Goal: Task Accomplishment & Management: Use online tool/utility

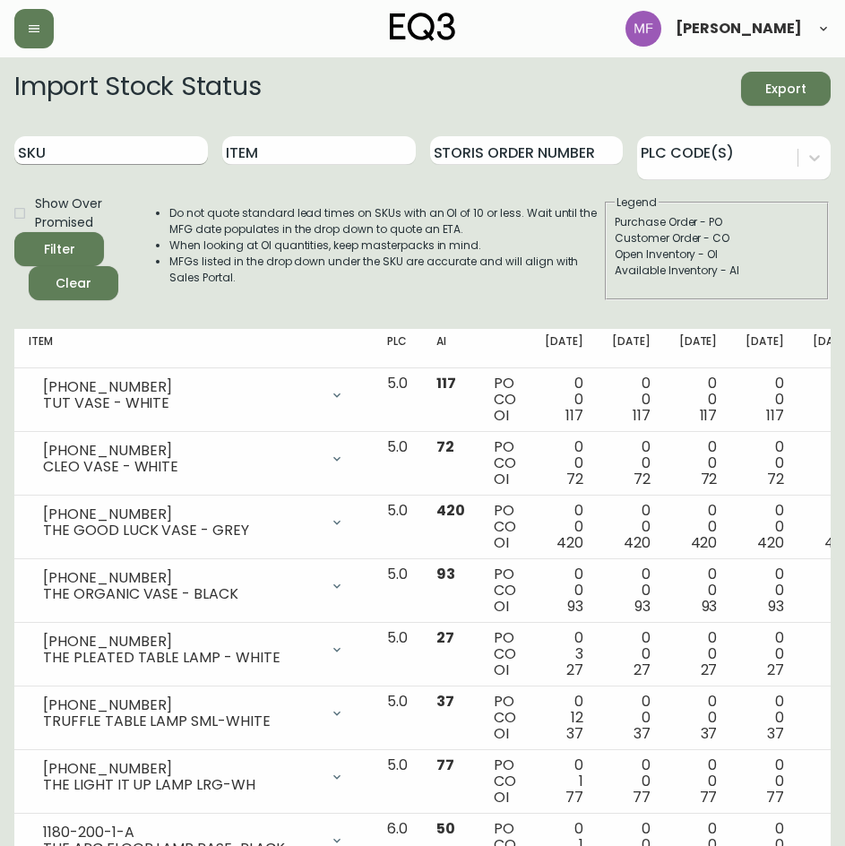
click at [120, 149] on input "SKU" at bounding box center [110, 150] width 193 height 29
paste input "[PHONE_NUMBER]"
click at [14, 232] on button "Filter" at bounding box center [59, 249] width 90 height 34
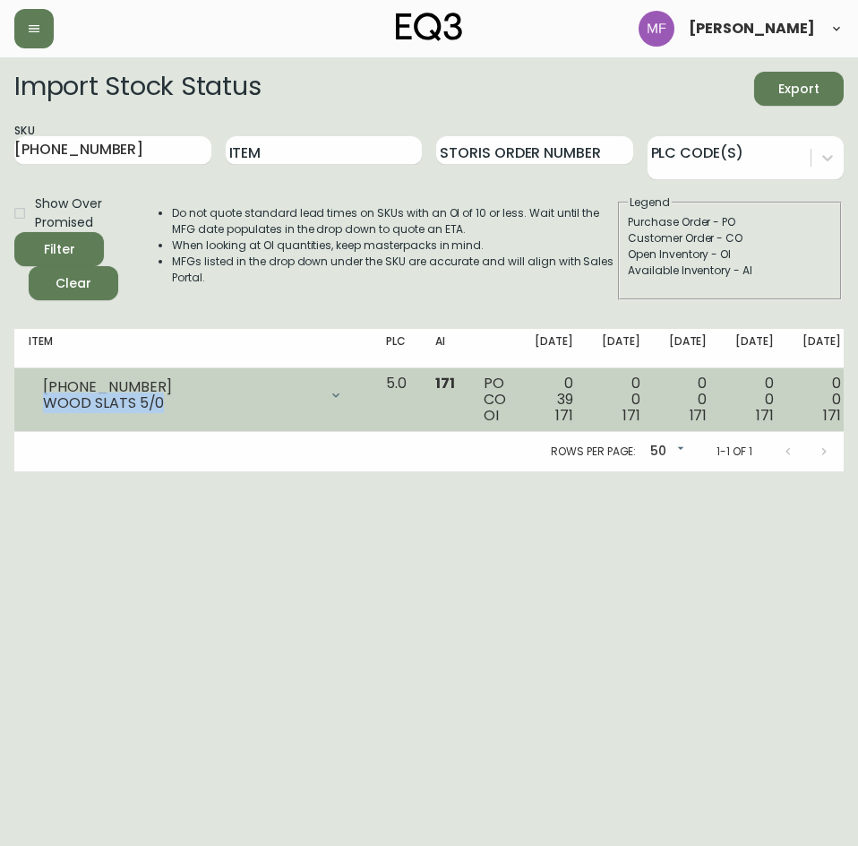
drag, startPoint x: 159, startPoint y: 404, endPoint x: 46, endPoint y: 400, distance: 113.8
click at [46, 400] on div "WOOD SLATS 5/0" at bounding box center [180, 403] width 275 height 16
copy div "WOOD SLATS 5/0"
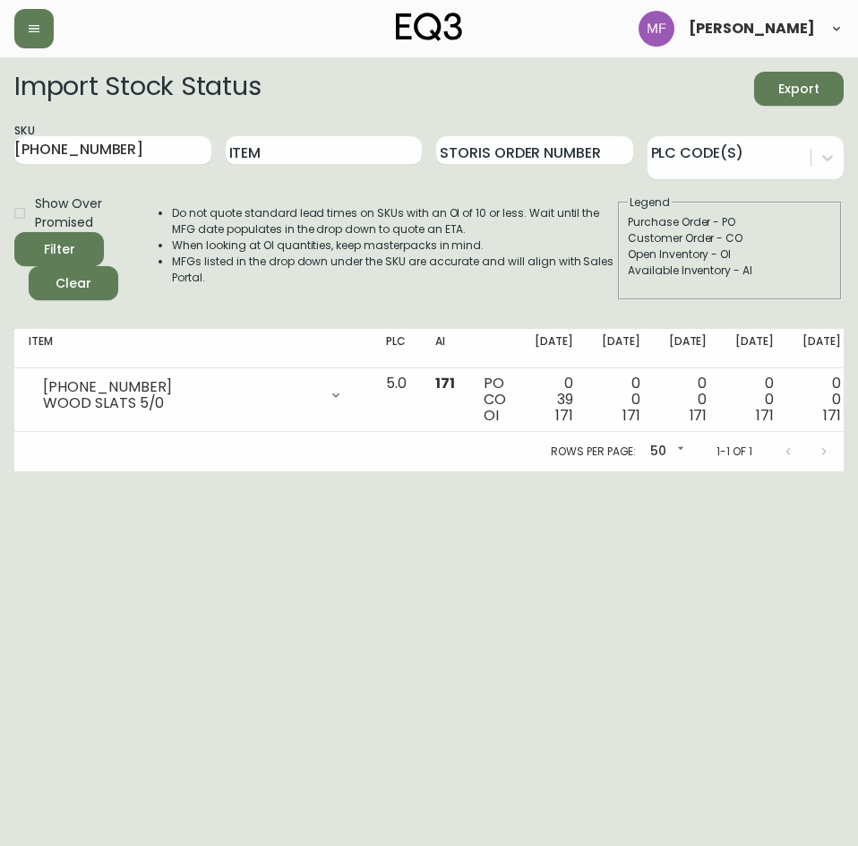
drag, startPoint x: 118, startPoint y: 147, endPoint x: 4, endPoint y: 134, distance: 115.3
click at [4, 134] on main "Import Stock Status Export SKU [PHONE_NUMBER] Item Storis Order Number PLC Code…" at bounding box center [429, 264] width 858 height 414
paste input "[PHONE_NUMBER]"
click at [14, 232] on button "Filter" at bounding box center [59, 249] width 90 height 34
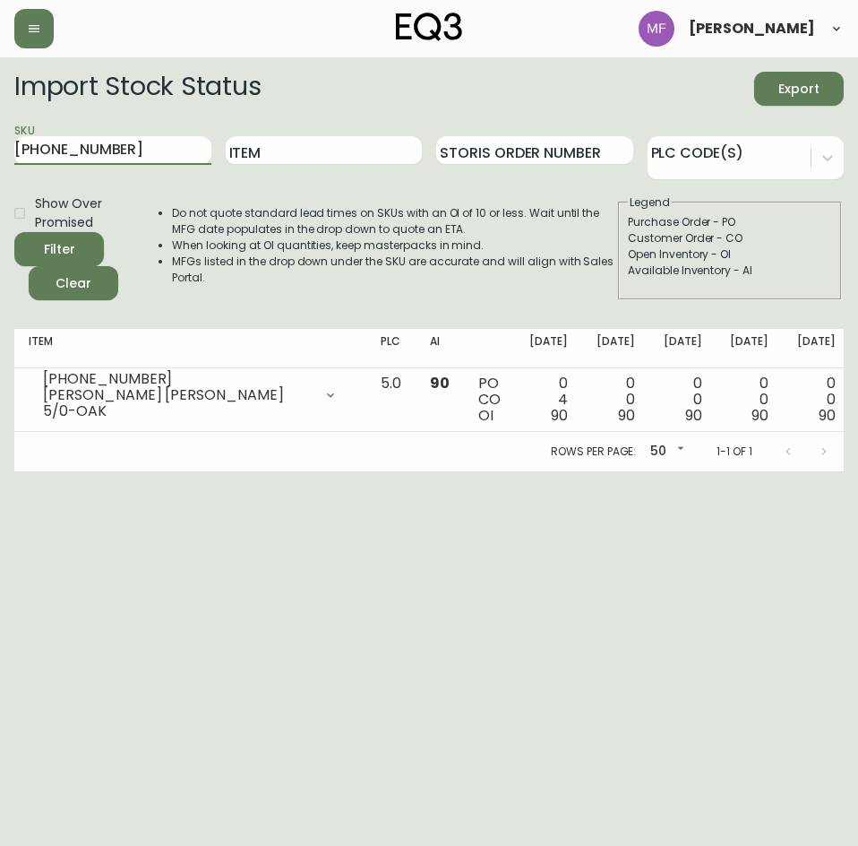
drag, startPoint x: 99, startPoint y: 155, endPoint x: -29, endPoint y: 150, distance: 128.2
click at [0, 150] on html "[PERSON_NAME] Import Stock Status Export SKU [PHONE_NUMBER] Item Storis Order N…" at bounding box center [429, 235] width 858 height 471
paste input "2"
click at [14, 232] on button "Filter" at bounding box center [59, 249] width 90 height 34
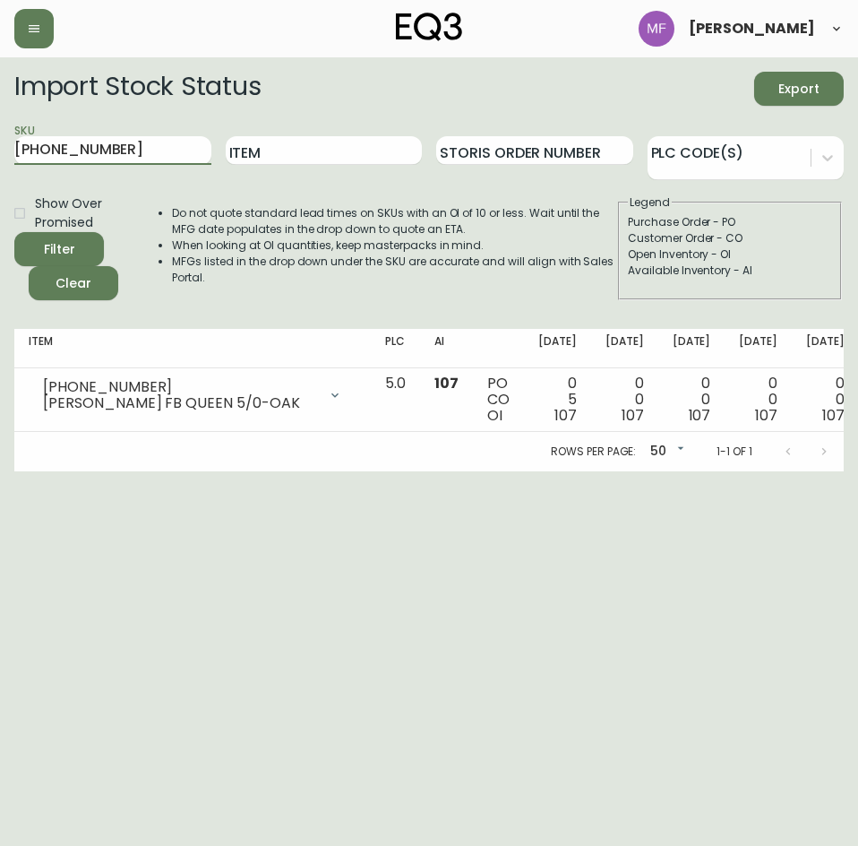
drag, startPoint x: 130, startPoint y: 149, endPoint x: -36, endPoint y: 133, distance: 166.4
click at [0, 133] on html "[PERSON_NAME] Import Stock Status Export SKU [PHONE_NUMBER] Item Storis Order N…" at bounding box center [429, 235] width 858 height 471
paste input "05-16"
click at [14, 232] on button "Filter" at bounding box center [59, 249] width 90 height 34
drag, startPoint x: 118, startPoint y: 157, endPoint x: 22, endPoint y: 149, distance: 96.2
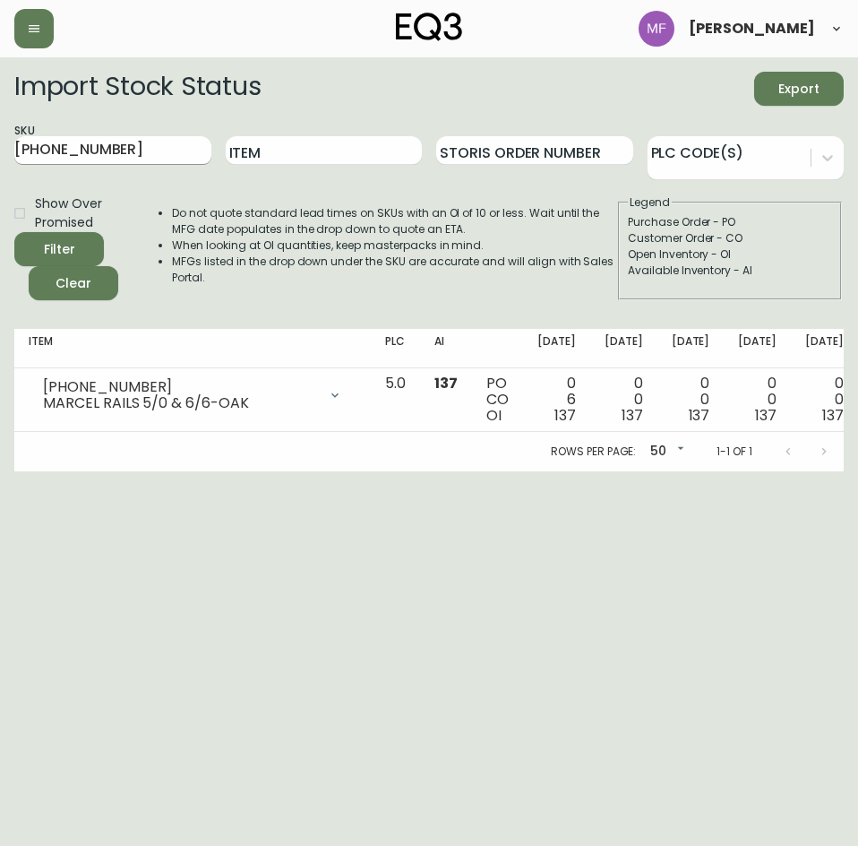
click at [22, 149] on input "[PHONE_NUMBER]" at bounding box center [112, 150] width 197 height 29
paste input "[PHONE_NUMBER]"
type input "7"
paste input "[PHONE_NUMBER]"
click at [14, 232] on button "Filter" at bounding box center [59, 249] width 90 height 34
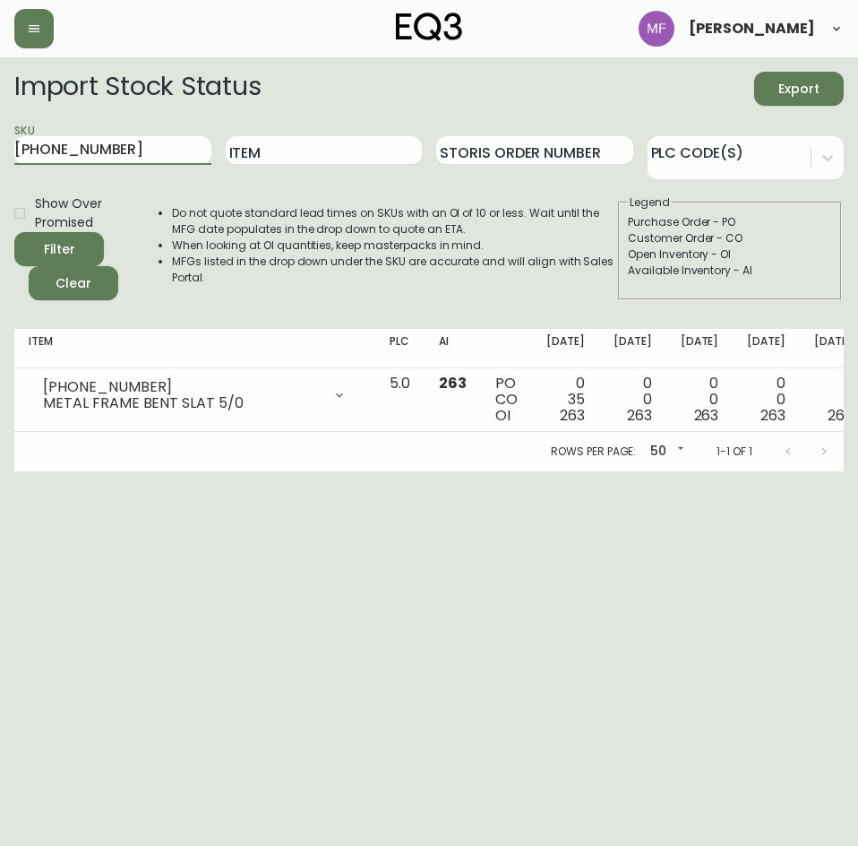
drag, startPoint x: 84, startPoint y: 141, endPoint x: -16, endPoint y: 137, distance: 100.4
click at [0, 137] on html "[PERSON_NAME] Import Stock Status Export SKU [PHONE_NUMBER] Item Storis Order N…" at bounding box center [429, 235] width 858 height 471
paste input "[PHONE_NUMBER]"
click at [14, 232] on button "Filter" at bounding box center [59, 249] width 90 height 34
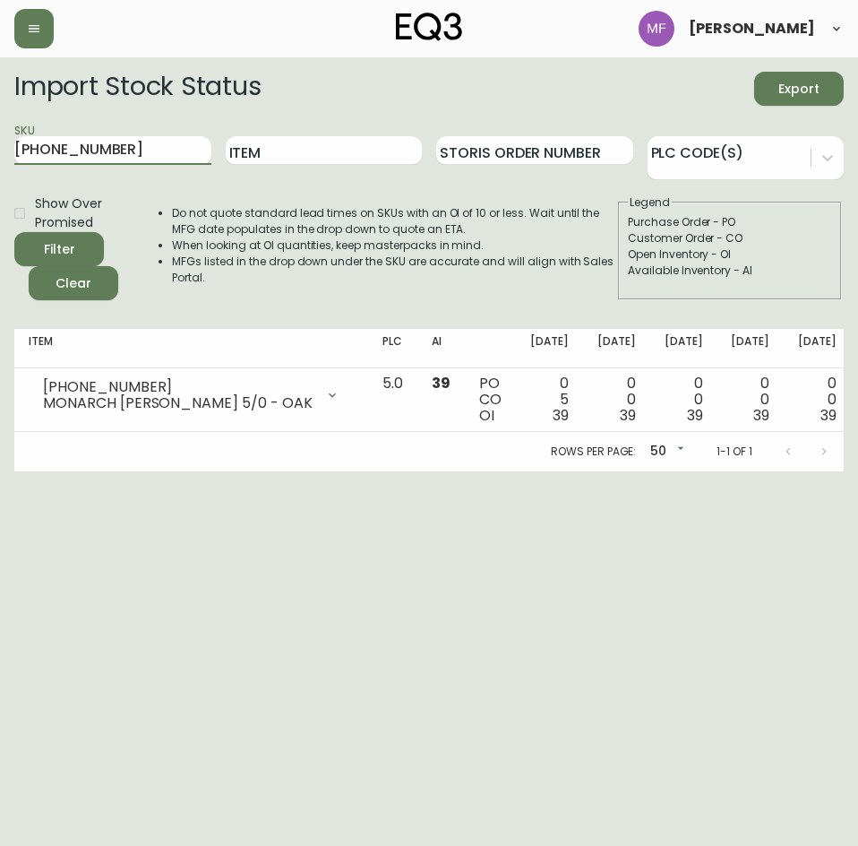
drag, startPoint x: 108, startPoint y: 146, endPoint x: -90, endPoint y: 143, distance: 198.9
click at [0, 143] on html "[PERSON_NAME] Import Stock Status Export SKU [PHONE_NUMBER] Item Storis Order N…" at bounding box center [429, 235] width 858 height 471
paste input "0"
click at [14, 232] on button "Filter" at bounding box center [59, 249] width 90 height 34
drag, startPoint x: -14, startPoint y: 148, endPoint x: -65, endPoint y: 149, distance: 51.1
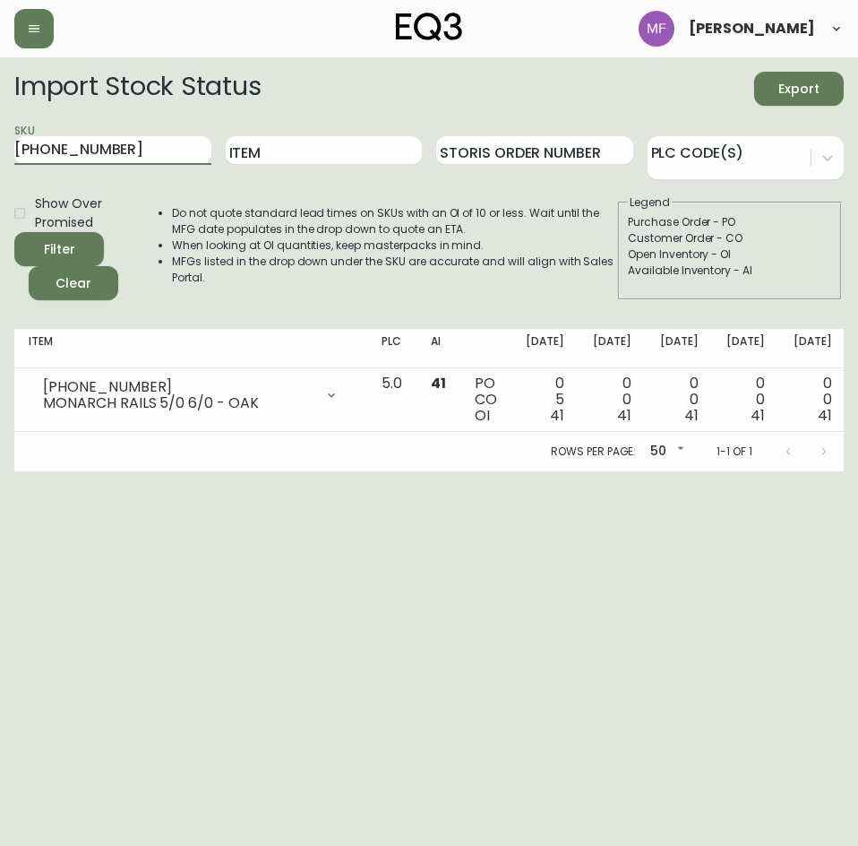
click at [0, 149] on html "[PERSON_NAME] Import Stock Status Export SKU [PHONE_NUMBER] Item Storis Order N…" at bounding box center [429, 235] width 858 height 471
paste input "2"
click at [14, 232] on button "Filter" at bounding box center [59, 249] width 90 height 34
drag, startPoint x: 108, startPoint y: 147, endPoint x: -97, endPoint y: 142, distance: 205.2
click at [0, 142] on html "[PERSON_NAME] Import Stock Status Export SKU [PHONE_NUMBER] Item Storis Order N…" at bounding box center [429, 235] width 858 height 471
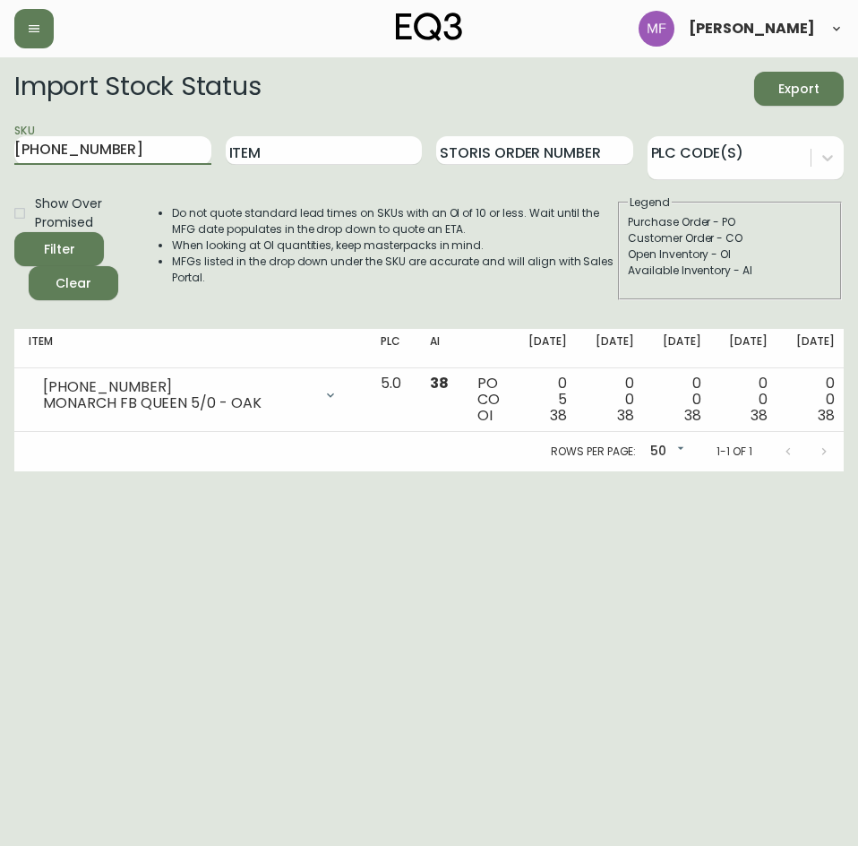
paste input "[PHONE_NUMBER]"
click at [14, 232] on button "Filter" at bounding box center [59, 249] width 90 height 34
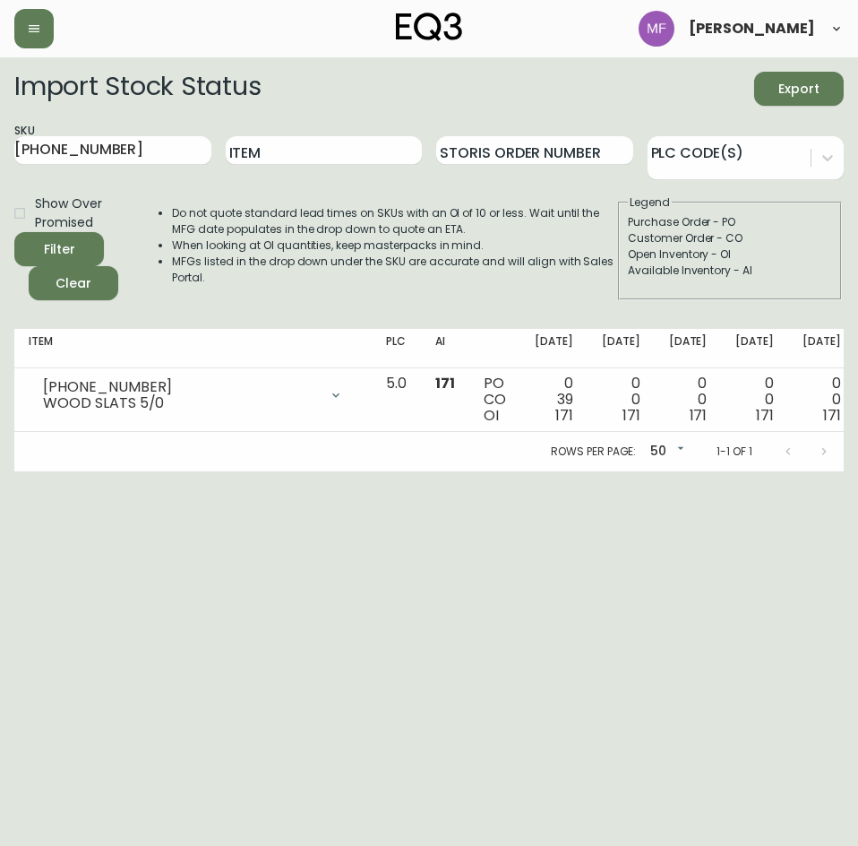
click at [0, 145] on html "[PERSON_NAME] Import Stock Status Export SKU [PHONE_NUMBER] Item Storis Order N…" at bounding box center [429, 235] width 858 height 471
paste input "[PHONE_NUMBER]"
click at [14, 232] on button "Filter" at bounding box center [59, 249] width 90 height 34
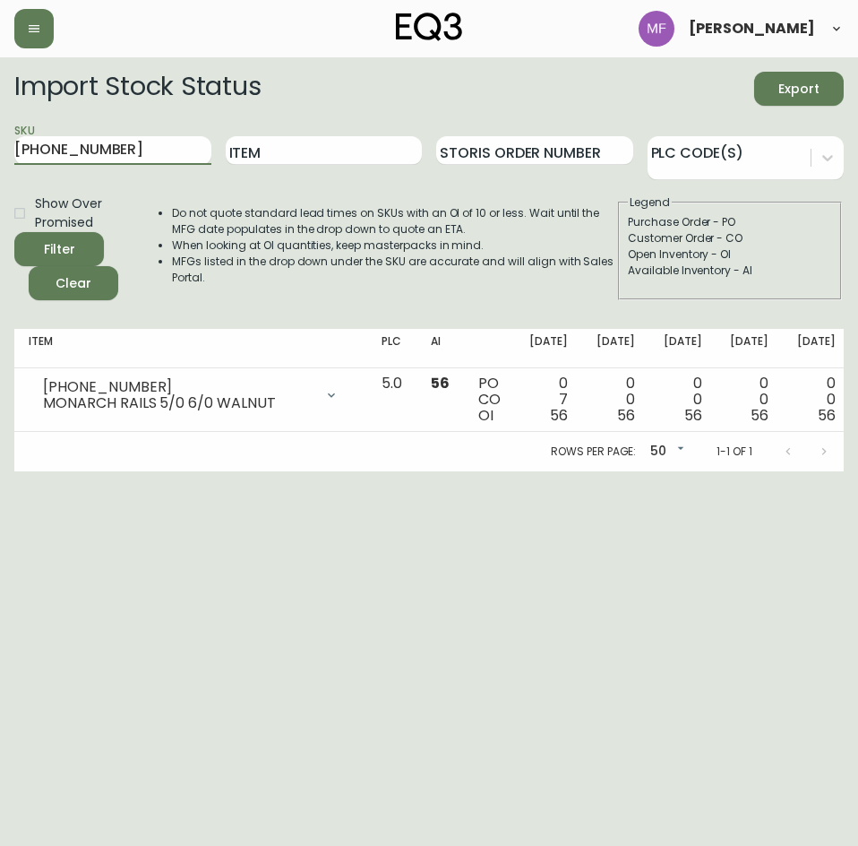
click at [0, 127] on html "[PERSON_NAME] Import Stock Status Export SKU [PHONE_NUMBER] Item Storis Order N…" at bounding box center [429, 235] width 858 height 471
paste input "1"
click at [14, 232] on button "Filter" at bounding box center [59, 249] width 90 height 34
drag, startPoint x: 127, startPoint y: 149, endPoint x: 19, endPoint y: 145, distance: 108.4
click at [19, 145] on input "[PHONE_NUMBER]" at bounding box center [112, 150] width 197 height 29
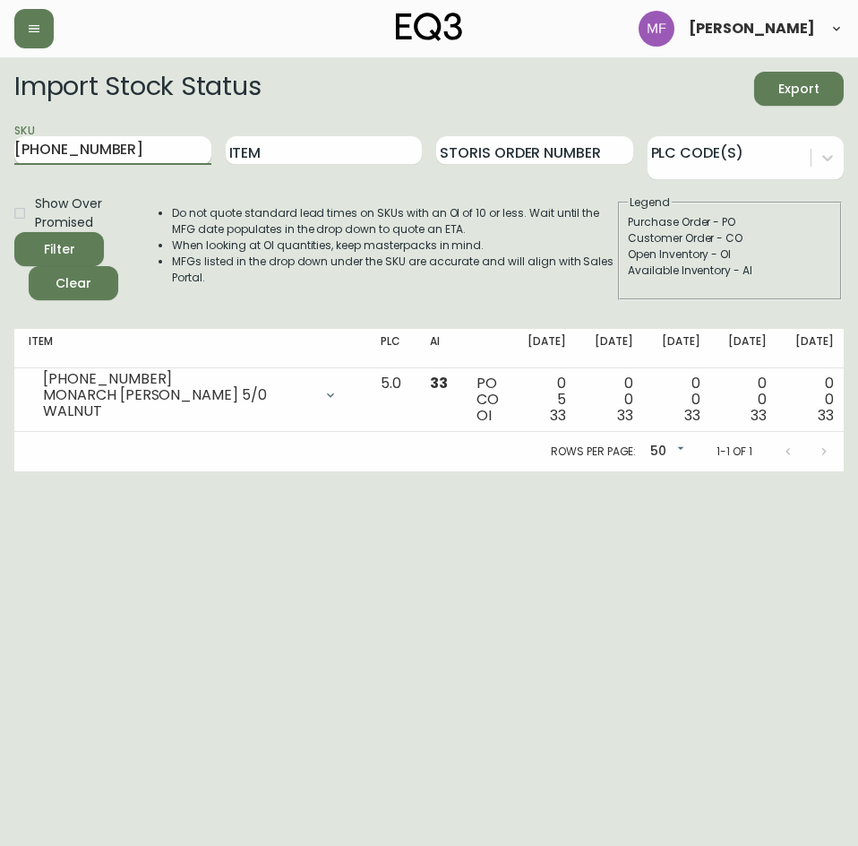
paste input "7170-42"
click at [14, 232] on button "Filter" at bounding box center [59, 249] width 90 height 34
drag, startPoint x: 113, startPoint y: 149, endPoint x: -118, endPoint y: 137, distance: 231.4
click at [0, 137] on html "[PERSON_NAME] Import Stock Status Export SKU [PHONE_NUMBER] Item Storis Order N…" at bounding box center [429, 235] width 858 height 471
paste input "[PHONE_NUMBER]"
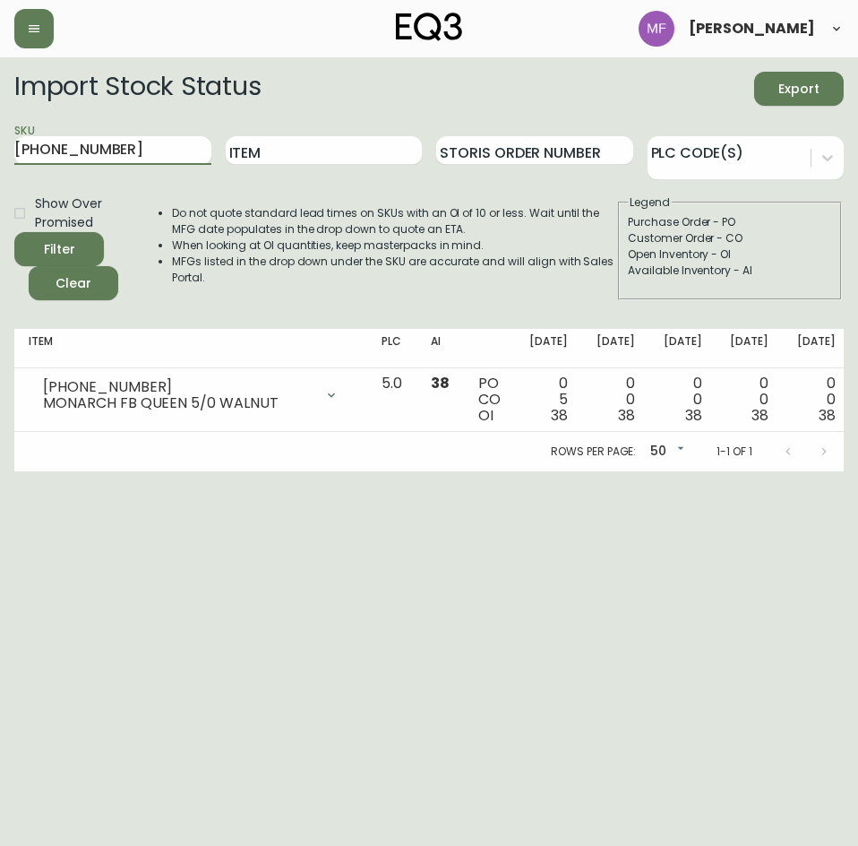
type input "[PHONE_NUMBER]"
click at [14, 232] on button "Filter" at bounding box center [59, 249] width 90 height 34
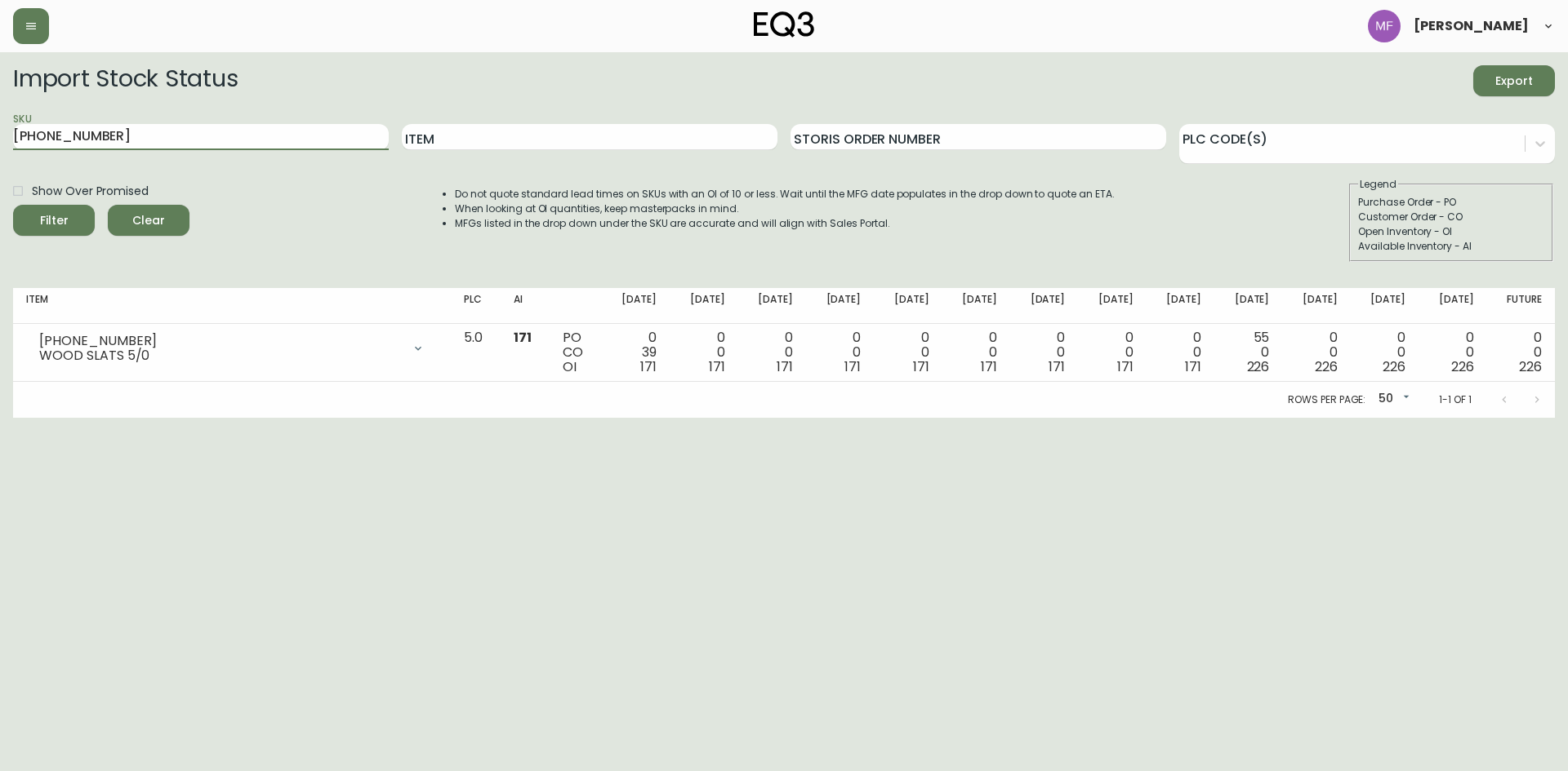
click at [147, 215] on span "Clear" at bounding box center [149, 221] width 56 height 20
